Goal: Find specific page/section: Find specific page/section

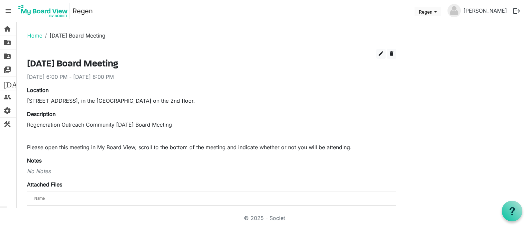
scroll to position [203, 0]
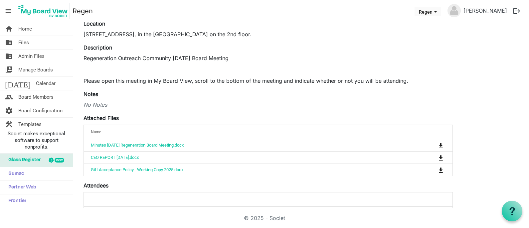
scroll to position [70, 0]
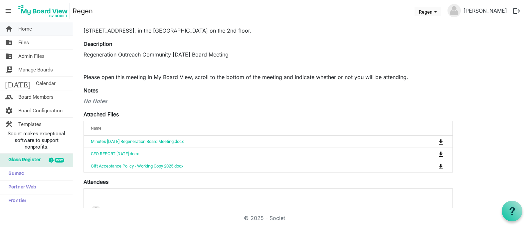
click at [28, 29] on span "Home" at bounding box center [25, 28] width 14 height 13
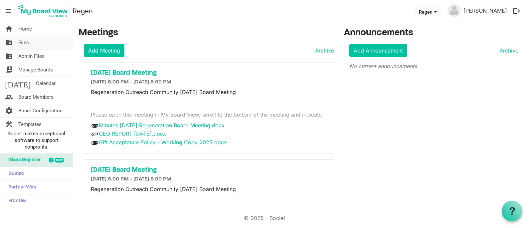
click at [29, 43] on link "folder_shared Files" at bounding box center [36, 42] width 73 height 13
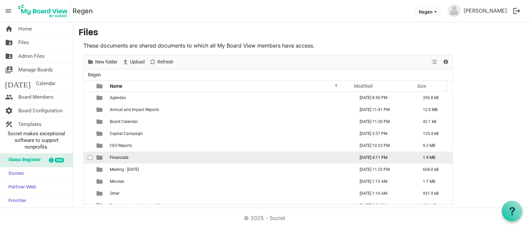
click at [116, 156] on span "Financials" at bounding box center [119, 157] width 19 height 5
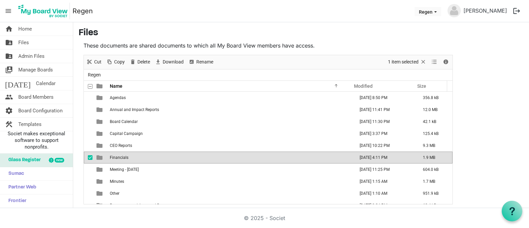
click at [116, 156] on span "Financials" at bounding box center [119, 157] width 19 height 5
click at [116, 156] on div "New folder Upload Cut Copy Paste Delete Download Rename Sort by Refresh 1 item …" at bounding box center [268, 130] width 369 height 150
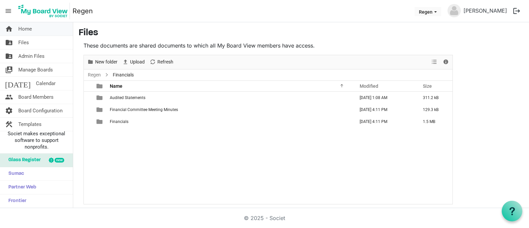
click at [25, 28] on span "Home" at bounding box center [25, 28] width 14 height 13
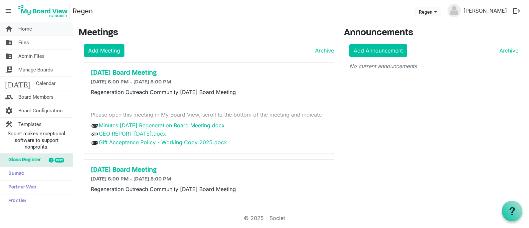
click at [22, 29] on span "Home" at bounding box center [25, 28] width 14 height 13
click at [27, 29] on span "Home" at bounding box center [25, 28] width 14 height 13
click at [25, 40] on span "Files" at bounding box center [23, 42] width 11 height 13
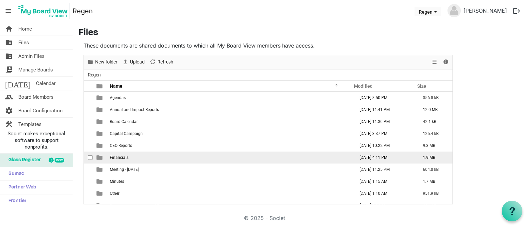
click at [126, 159] on span "Financials" at bounding box center [119, 157] width 19 height 5
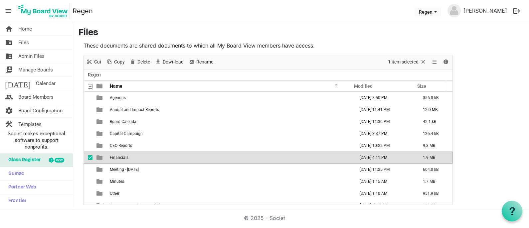
click at [126, 158] on span "Financials" at bounding box center [119, 157] width 19 height 5
click at [126, 158] on div at bounding box center [268, 129] width 369 height 149
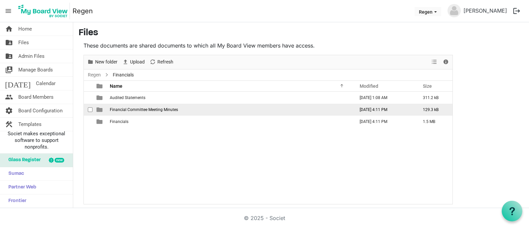
click at [136, 109] on span "Financial Committee Meeting Minutes" at bounding box center [144, 109] width 68 height 5
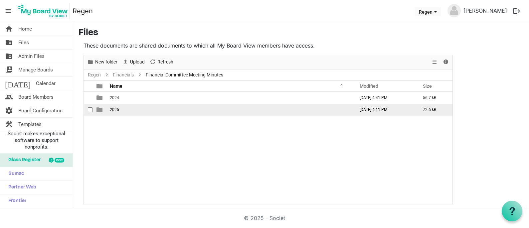
click at [112, 109] on span "2025" at bounding box center [114, 109] width 9 height 5
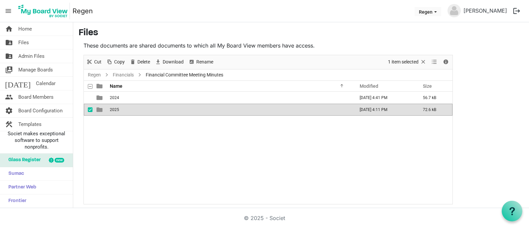
click at [112, 109] on span "2025" at bounding box center [114, 109] width 9 height 5
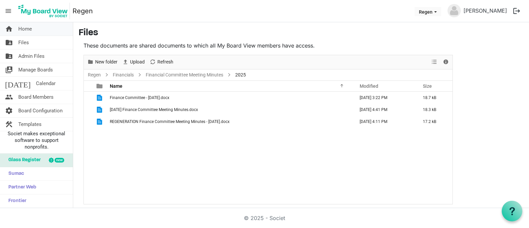
click at [26, 30] on span "Home" at bounding box center [25, 28] width 14 height 13
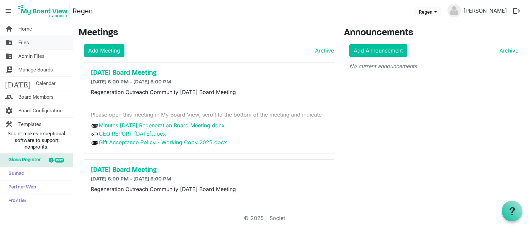
click at [26, 42] on span "Files" at bounding box center [23, 42] width 11 height 13
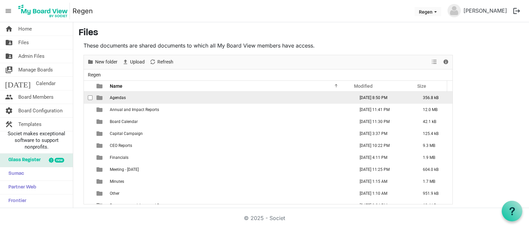
click at [119, 97] on span "Agendas" at bounding box center [118, 97] width 16 height 5
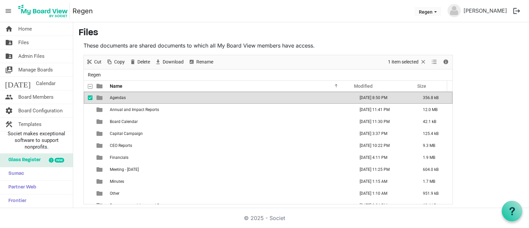
click at [119, 97] on span "Agendas" at bounding box center [118, 97] width 16 height 5
click at [119, 97] on div "New folder Upload Cut Copy Paste Delete Download Rename Sort by Refresh 1 item …" at bounding box center [268, 130] width 369 height 150
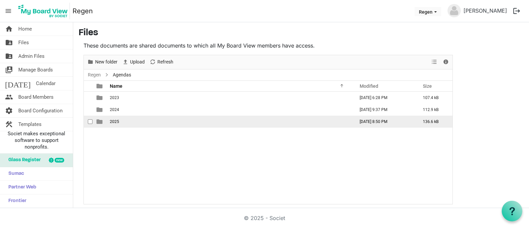
click at [117, 121] on span "2025" at bounding box center [114, 121] width 9 height 5
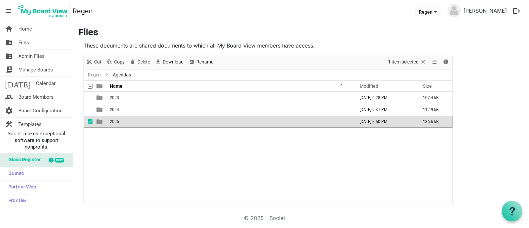
click at [117, 121] on span "2025" at bounding box center [114, 121] width 9 height 5
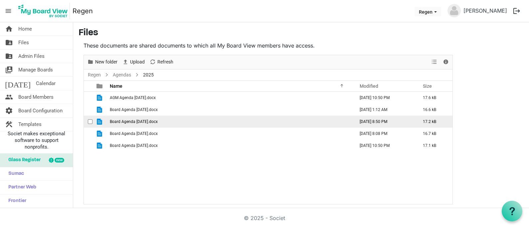
click at [145, 121] on span "Board Agenda July 28 2025.docx" at bounding box center [134, 121] width 48 height 5
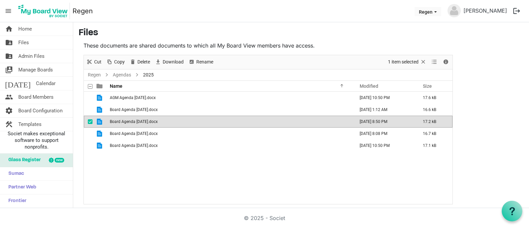
click at [145, 121] on span "Board Agenda July 28 2025.docx" at bounding box center [134, 121] width 48 height 5
click at [23, 28] on span "Home" at bounding box center [25, 28] width 14 height 13
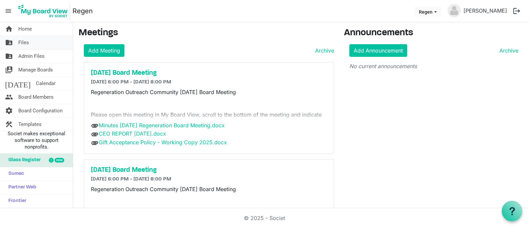
click at [34, 42] on link "folder_shared Files" at bounding box center [36, 42] width 73 height 13
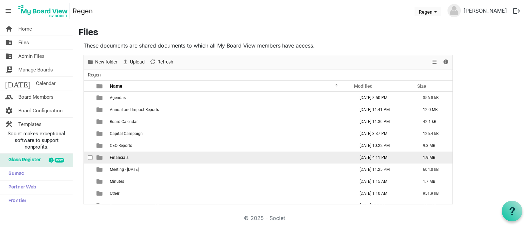
click at [120, 156] on span "Financials" at bounding box center [119, 157] width 19 height 5
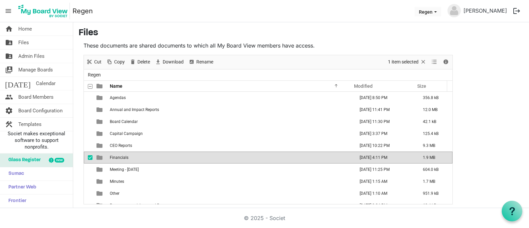
click at [114, 158] on span "Financials" at bounding box center [119, 157] width 19 height 5
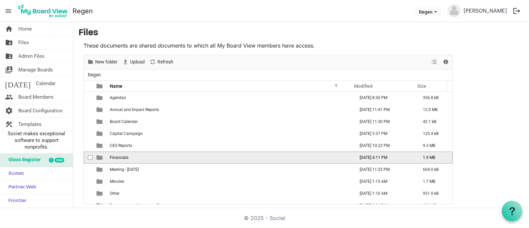
click at [114, 158] on span "Financials" at bounding box center [119, 157] width 19 height 5
